Goal: Transaction & Acquisition: Subscribe to service/newsletter

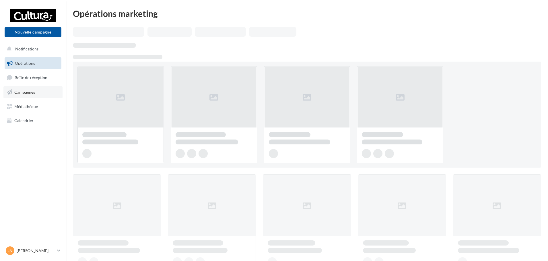
click at [28, 91] on span "Campagnes" at bounding box center [24, 92] width 21 height 5
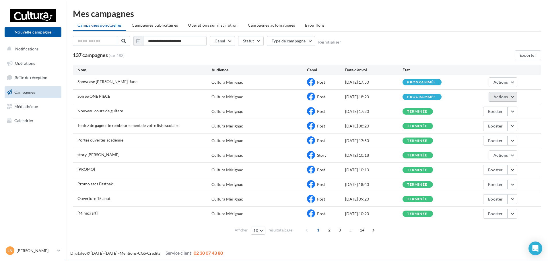
click at [514, 100] on button "Actions" at bounding box center [502, 97] width 29 height 10
click at [500, 107] on button "Voir les résultats" at bounding box center [488, 110] width 57 height 15
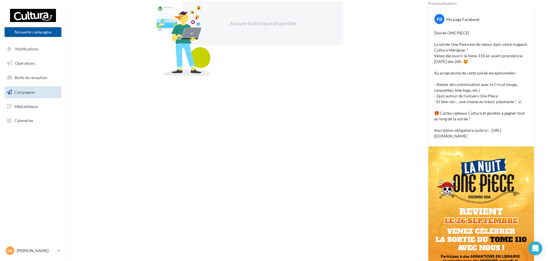
scroll to position [46, 0]
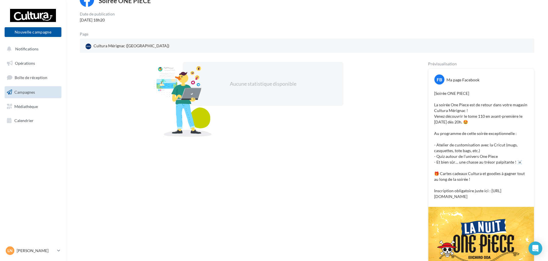
drag, startPoint x: 434, startPoint y: 93, endPoint x: 527, endPoint y: 199, distance: 140.4
click at [527, 199] on p "[Soirée ONE PIECE] La soirée One Piece est de retour dans votre magasin Cultura…" at bounding box center [481, 145] width 94 height 109
copy p "[Soirée ONE PIECE] La soirée One Piece est de retour dans votre magasin Cultura…"
click at [28, 35] on button "Nouvelle campagne" at bounding box center [33, 32] width 57 height 10
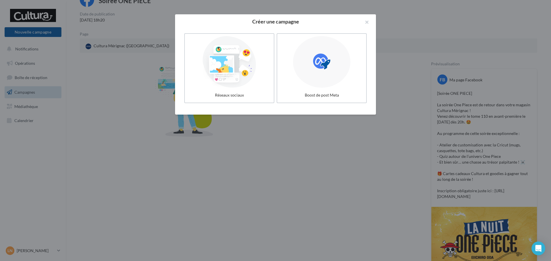
click at [111, 102] on div at bounding box center [275, 130] width 551 height 261
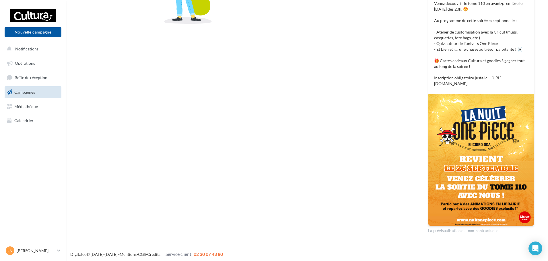
scroll to position [161, 0]
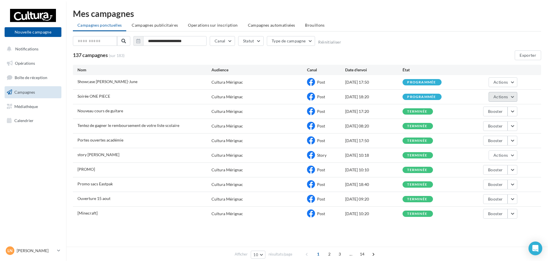
click at [503, 98] on span "Actions" at bounding box center [500, 96] width 14 height 5
click at [466, 154] on button "Annuler" at bounding box center [488, 155] width 57 height 15
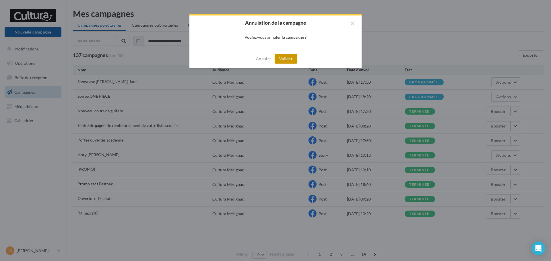
click at [280, 59] on button "Valider" at bounding box center [285, 59] width 23 height 10
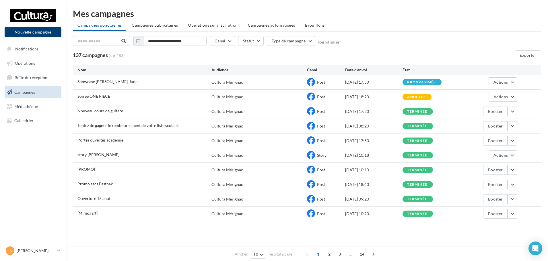
click at [35, 34] on button "Nouvelle campagne" at bounding box center [33, 32] width 57 height 10
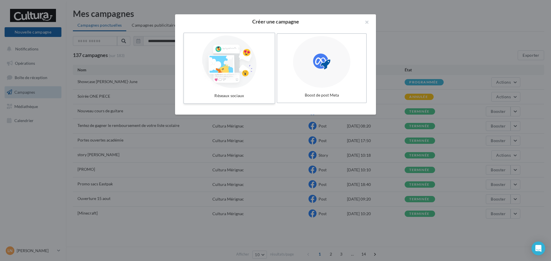
click at [255, 81] on div at bounding box center [229, 62] width 86 height 53
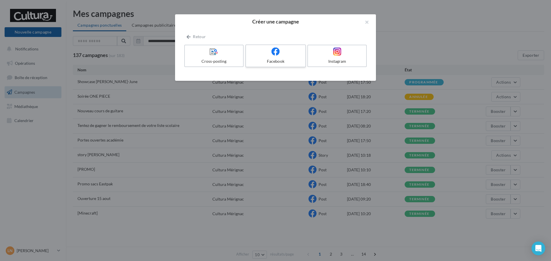
click at [279, 61] on div "Facebook" at bounding box center [275, 62] width 54 height 6
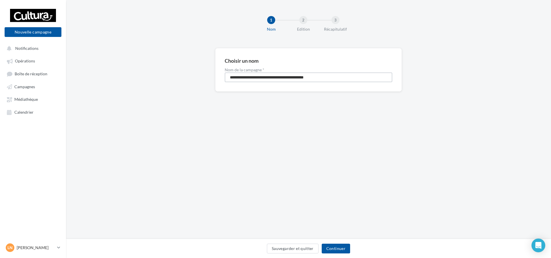
drag, startPoint x: 336, startPoint y: 80, endPoint x: 153, endPoint y: 81, distance: 183.0
click at [153, 81] on div "**********" at bounding box center [308, 79] width 485 height 62
type input "**********"
click at [339, 248] on button "Continuer" at bounding box center [336, 249] width 28 height 10
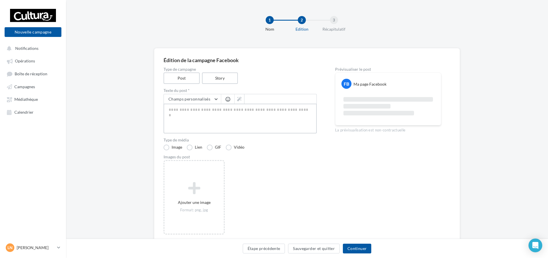
click at [175, 110] on textarea at bounding box center [239, 119] width 153 height 30
paste textarea "**********"
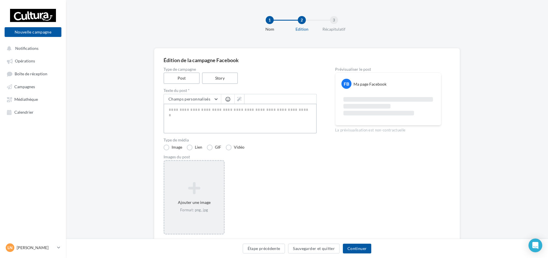
type textarea "**********"
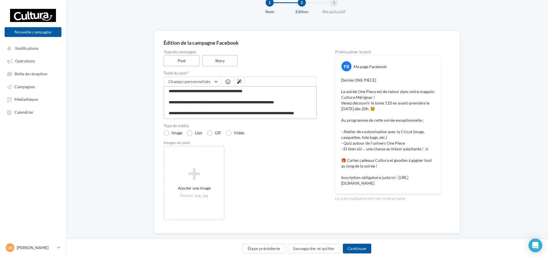
scroll to position [27, 0]
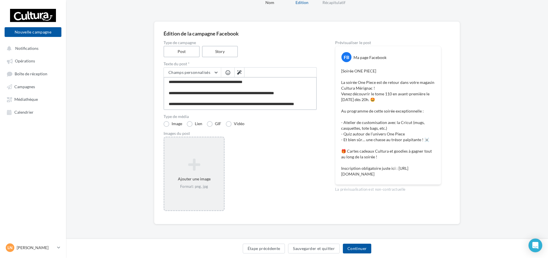
type textarea "**********"
click at [187, 166] on icon at bounding box center [194, 165] width 55 height 14
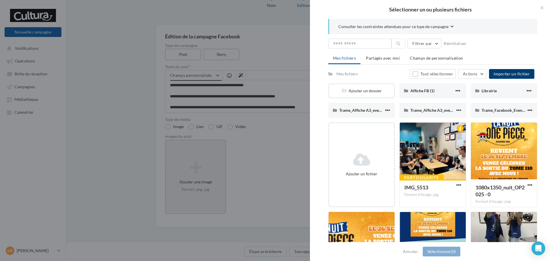
click at [504, 75] on span "Importer un fichier" at bounding box center [511, 73] width 36 height 5
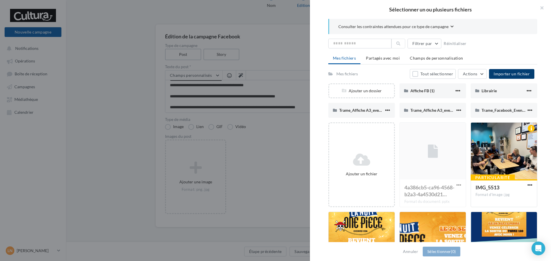
click at [503, 69] on button "Importer un fichier" at bounding box center [511, 74] width 45 height 10
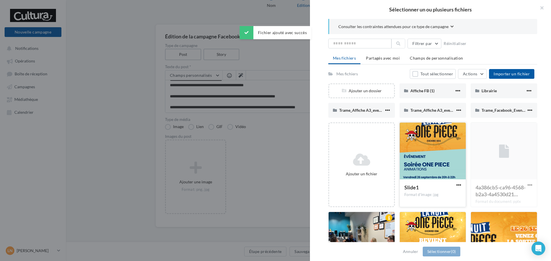
click at [445, 159] on div at bounding box center [433, 151] width 66 height 57
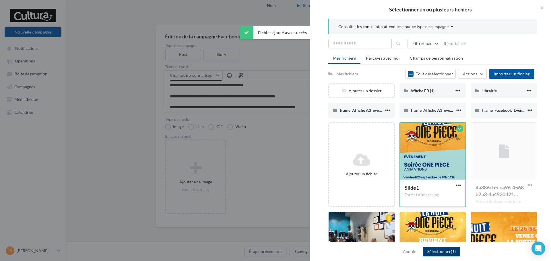
click at [436, 253] on button "Sélectionner (1)" at bounding box center [441, 252] width 38 height 10
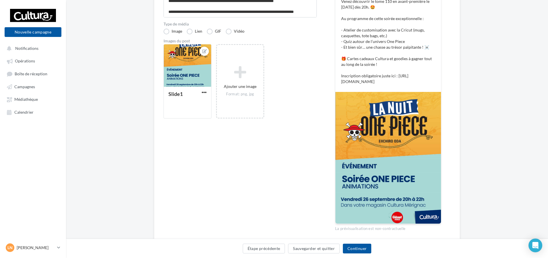
scroll to position [139, 0]
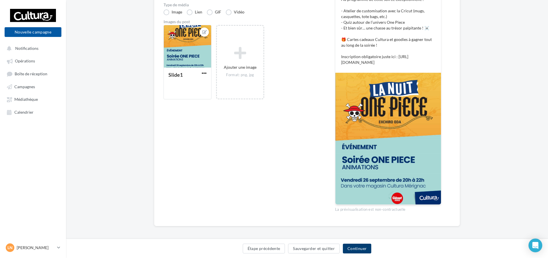
click at [365, 248] on button "Continuer" at bounding box center [357, 249] width 28 height 10
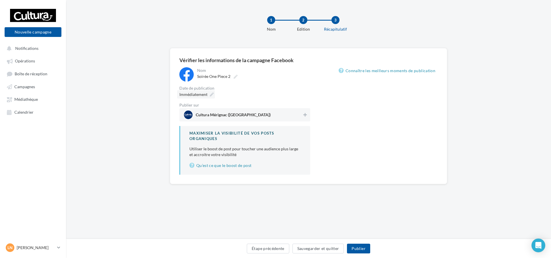
click at [207, 93] on span "Immédiatement" at bounding box center [193, 94] width 28 height 5
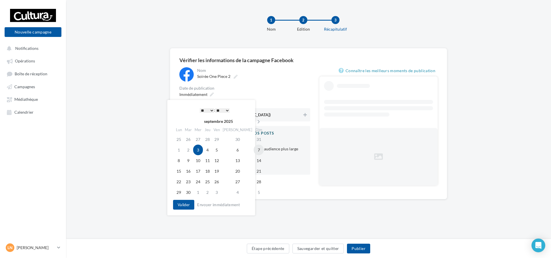
click at [254, 151] on td "7" at bounding box center [259, 150] width 10 height 11
click at [204, 110] on select "* * * * * * * * * * ** ** ** ** ** ** ** ** ** ** ** ** ** **" at bounding box center [207, 110] width 14 height 5
click at [219, 106] on div "* * * * * * * * * * ** ** ** ** ** ** ** ** ** ** ** ** ** ** : ** ** ** ** ** …" at bounding box center [215, 110] width 58 height 9
click at [221, 108] on select "** ** ** ** ** **" at bounding box center [222, 110] width 14 height 5
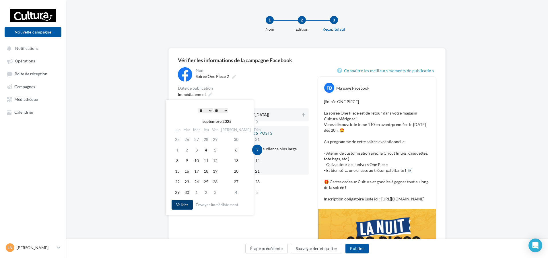
click at [185, 204] on button "Valider" at bounding box center [182, 205] width 21 height 10
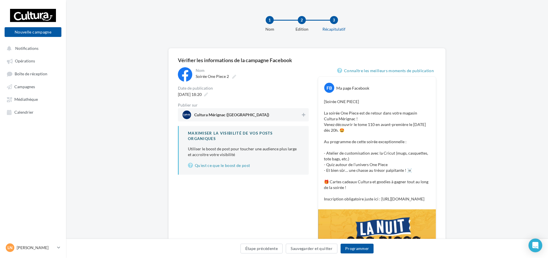
click at [265, 106] on div "Publier sur" at bounding box center [243, 105] width 131 height 4
click at [268, 112] on span "Cultura Mérignac (Mérignac)" at bounding box center [241, 115] width 118 height 9
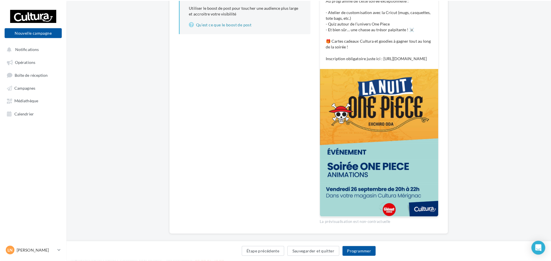
scroll to position [143, 0]
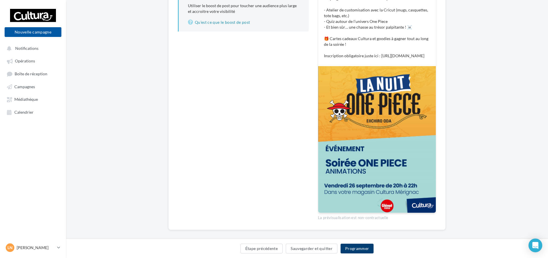
click at [350, 248] on button "Programmer" at bounding box center [356, 249] width 33 height 10
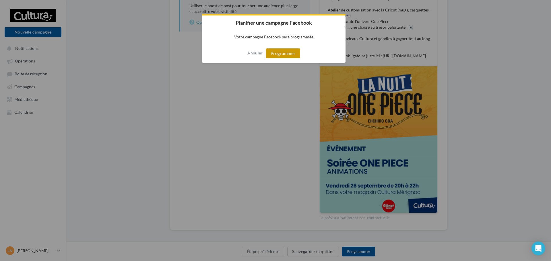
click at [280, 51] on button "Programmer" at bounding box center [283, 53] width 34 height 10
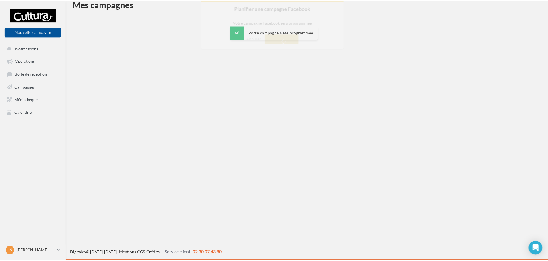
scroll to position [9, 0]
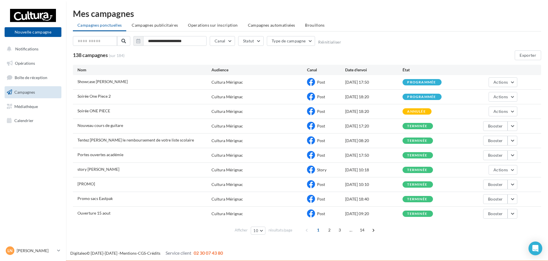
scroll to position [1, 0]
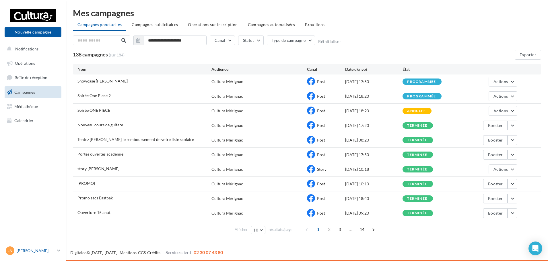
click at [45, 250] on p "[PERSON_NAME]" at bounding box center [36, 251] width 38 height 6
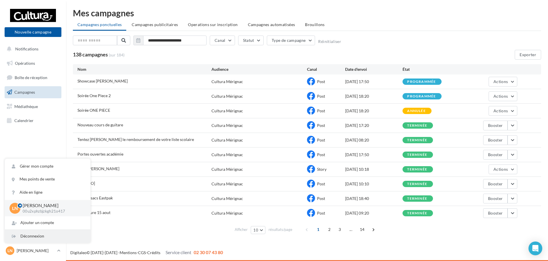
click at [41, 237] on div "Déconnexion" at bounding box center [47, 236] width 85 height 13
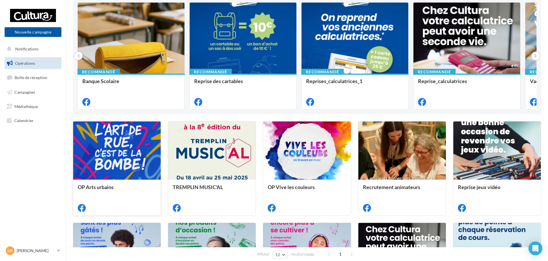
scroll to position [115, 0]
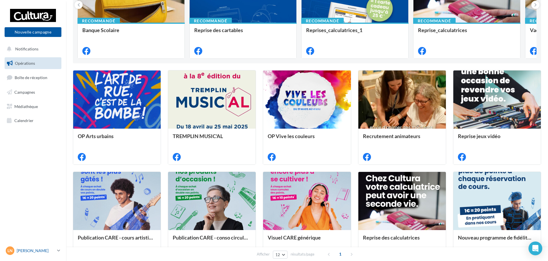
click at [46, 252] on p "[PERSON_NAME]" at bounding box center [36, 251] width 38 height 6
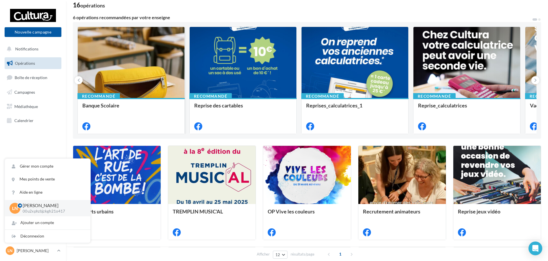
scroll to position [0, 0]
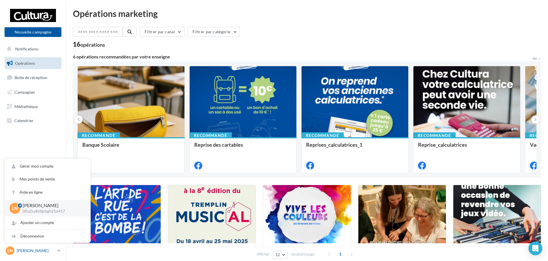
click at [23, 254] on div "[PERSON_NAME] 00u2xphzbjzkgh21o417" at bounding box center [30, 251] width 49 height 9
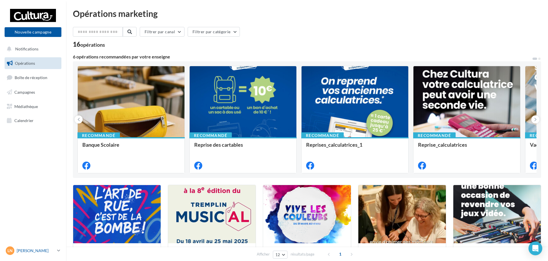
click at [26, 254] on div "Ln Laurène GRANGER 00u2xphzbjzkgh21o417" at bounding box center [30, 251] width 49 height 9
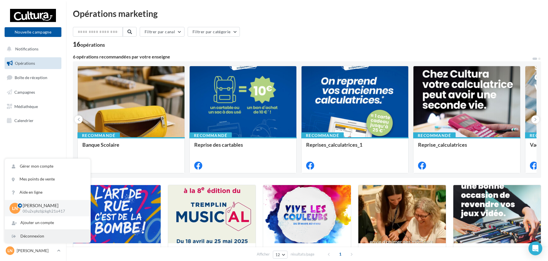
click at [33, 235] on div "Déconnexion" at bounding box center [47, 236] width 85 height 13
